Goal: Task Accomplishment & Management: Use online tool/utility

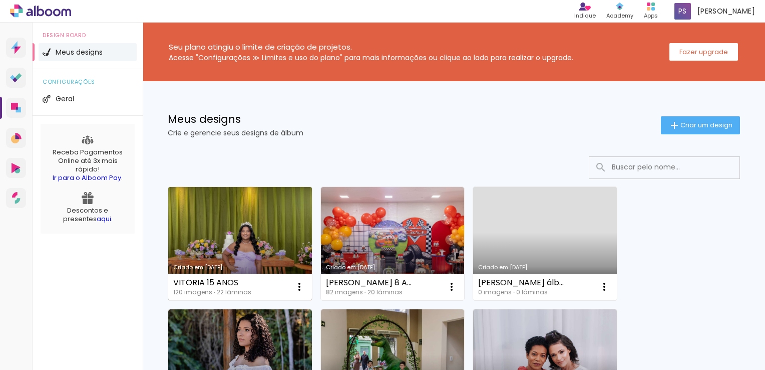
click at [243, 206] on link "Criado em [DATE]" at bounding box center [240, 243] width 144 height 113
